Goal: Find specific page/section: Find specific page/section

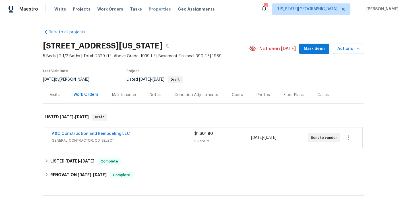
click at [150, 12] on span "Properties" at bounding box center [160, 9] width 22 height 6
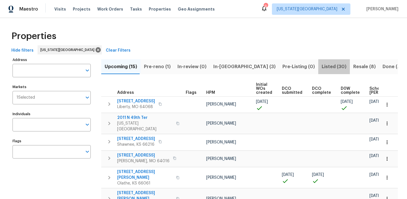
click at [322, 69] on span "Listed (30)" at bounding box center [334, 67] width 25 height 8
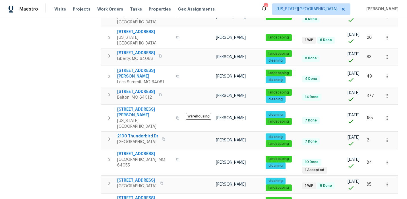
scroll to position [327, 0]
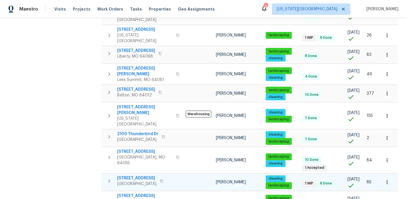
click at [139, 175] on span "7139 Hardy St" at bounding box center [136, 178] width 39 height 6
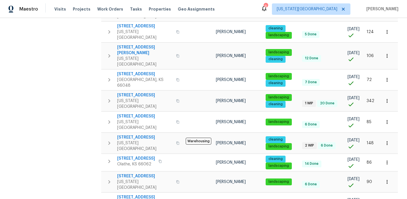
scroll to position [50, 0]
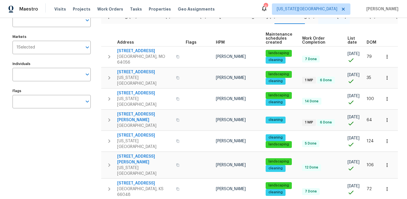
click at [32, 5] on div "Maestro" at bounding box center [19, 8] width 38 height 11
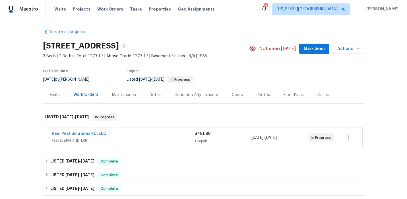
click at [50, 95] on div "Visits" at bounding box center [55, 95] width 10 height 6
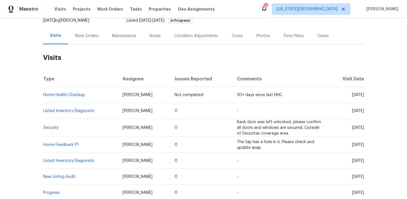
scroll to position [59, 0]
click at [72, 109] on link "Listed Inventory Diagnostic" at bounding box center [68, 110] width 51 height 4
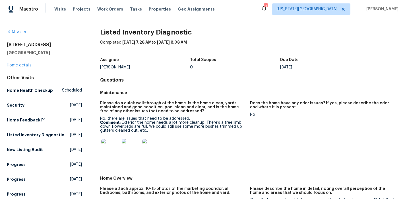
click at [104, 141] on img at bounding box center [110, 148] width 18 height 18
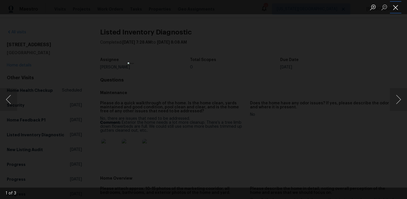
click at [394, 7] on button "Close lightbox" at bounding box center [395, 7] width 11 height 10
